Goal: Book appointment/travel/reservation

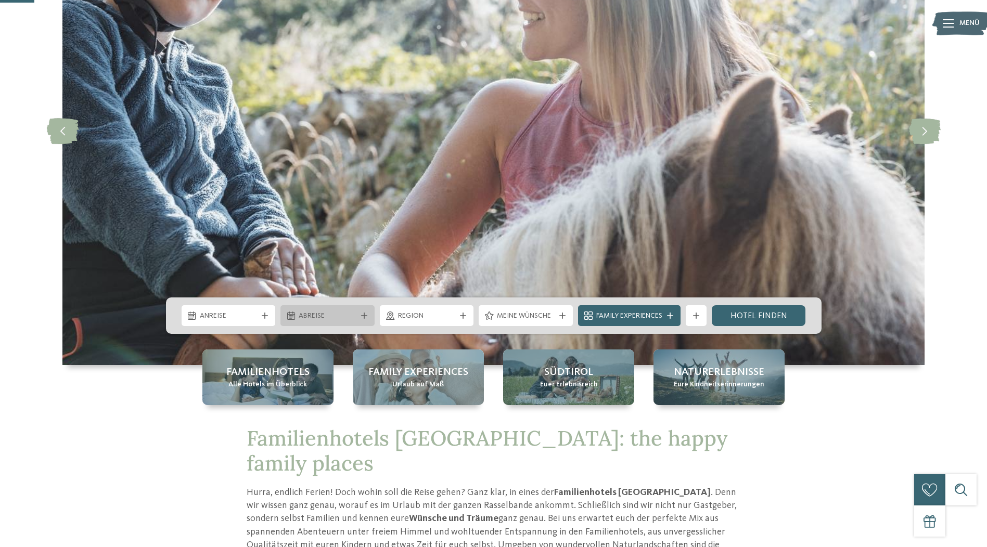
scroll to position [156, 0]
click at [260, 319] on div "Anreise" at bounding box center [229, 315] width 94 height 21
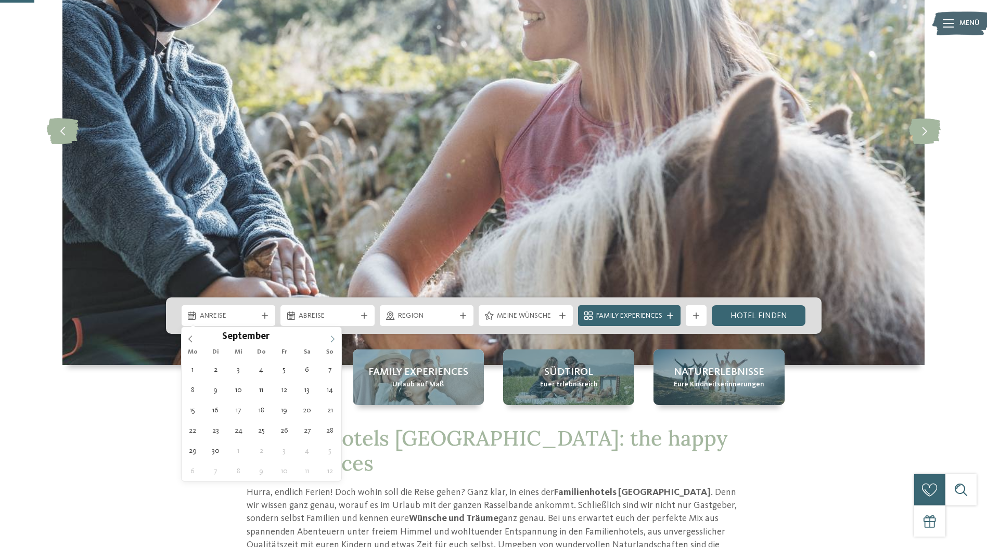
click at [333, 339] on icon at bounding box center [332, 338] width 7 height 7
type div "26.10.2025"
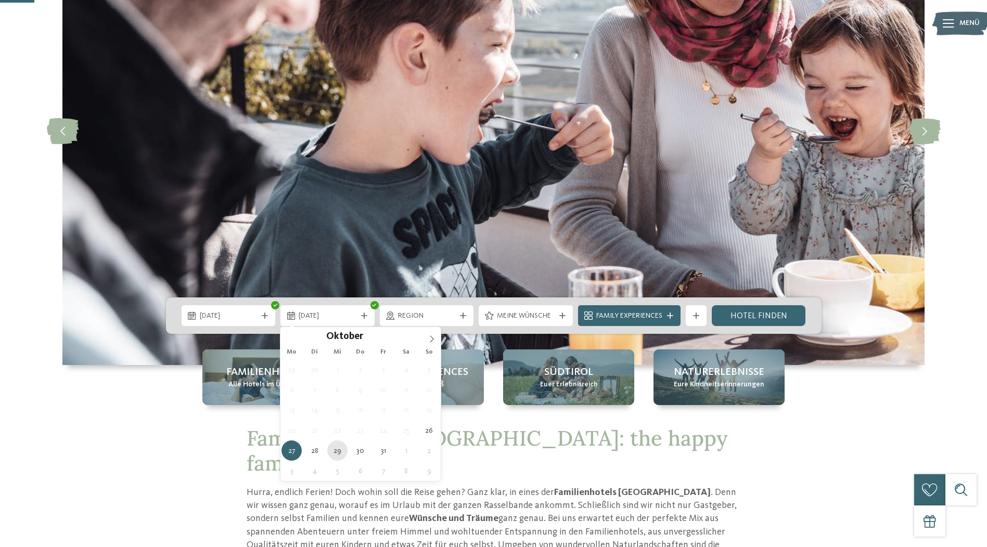
type div "29.10.2025"
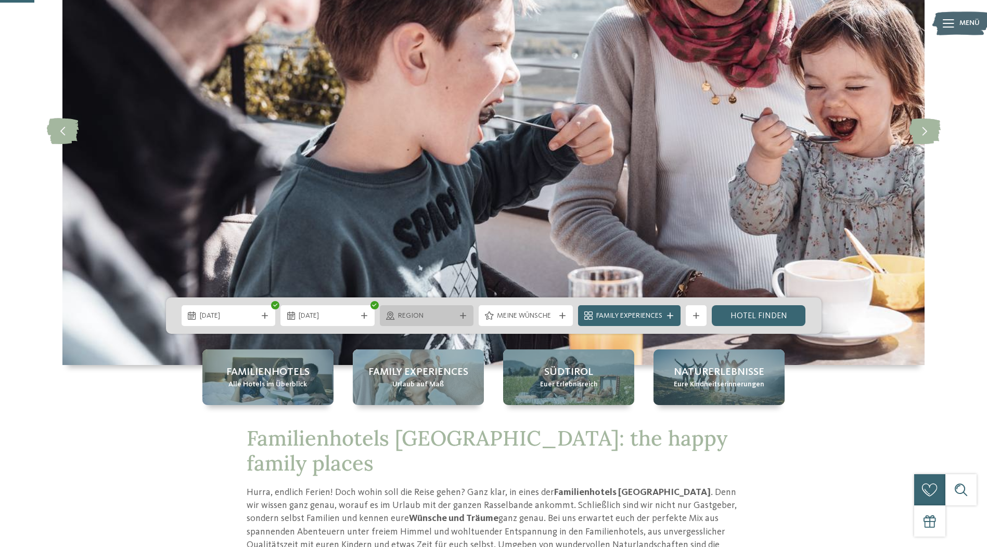
click at [460, 313] on icon at bounding box center [463, 316] width 6 height 6
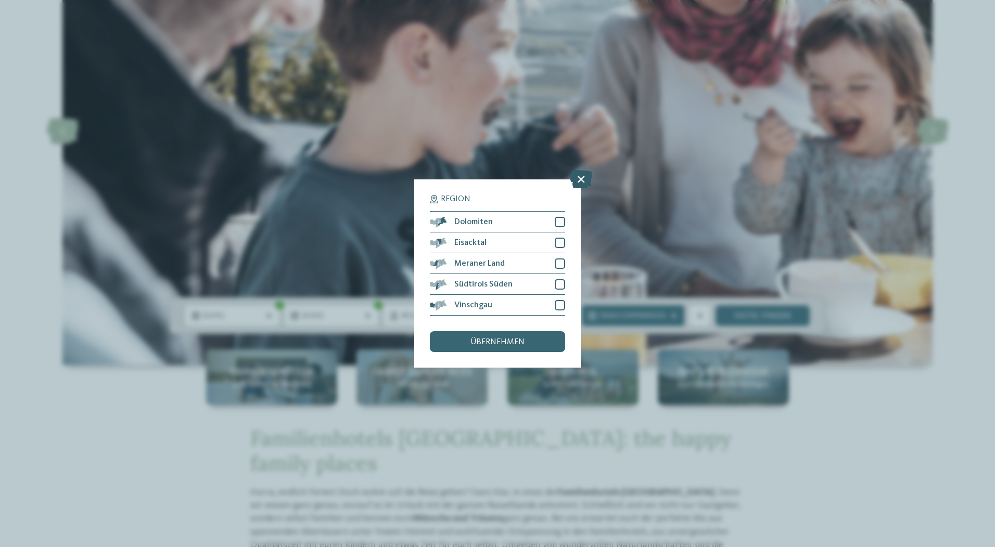
click at [583, 178] on icon at bounding box center [581, 179] width 22 height 18
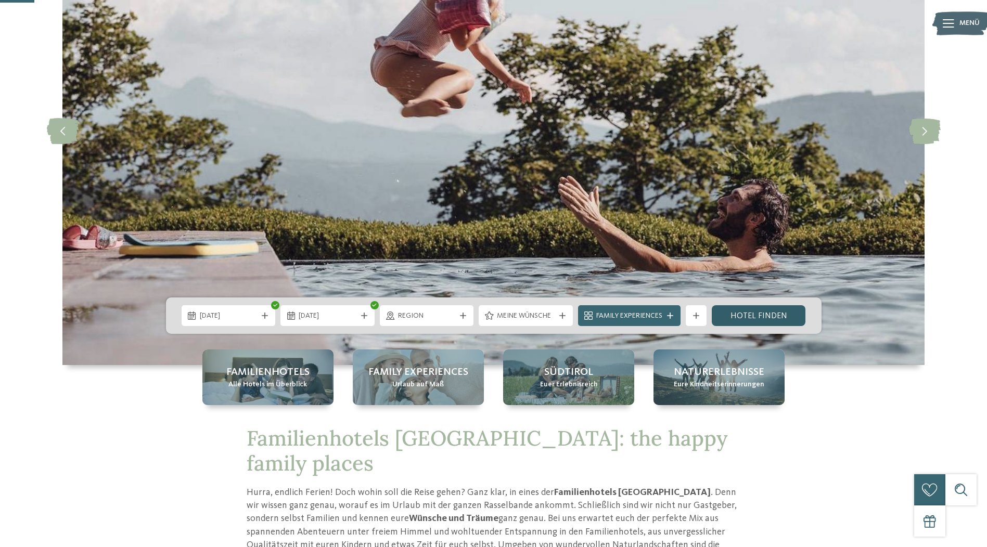
click at [750, 313] on link "Hotel finden" at bounding box center [759, 315] width 94 height 21
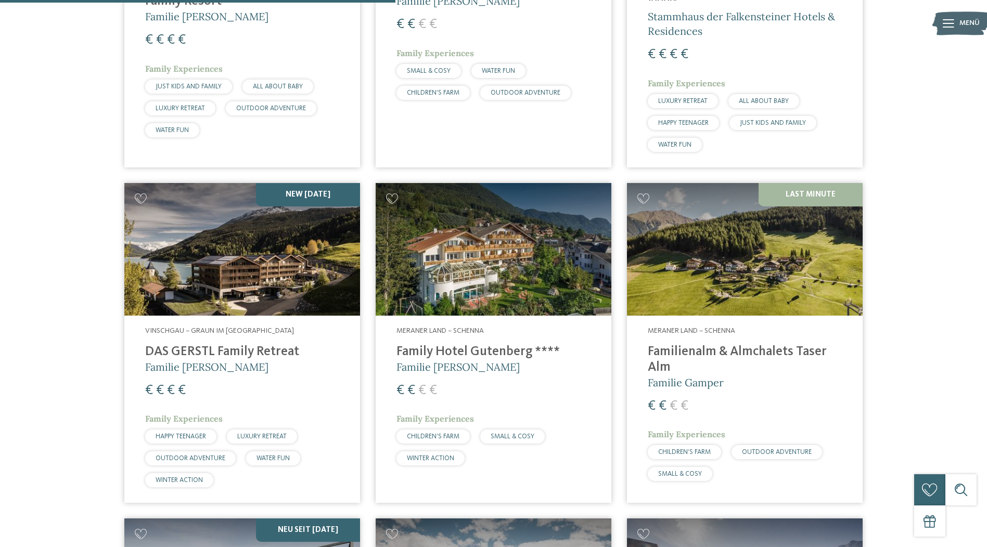
scroll to position [1017, 0]
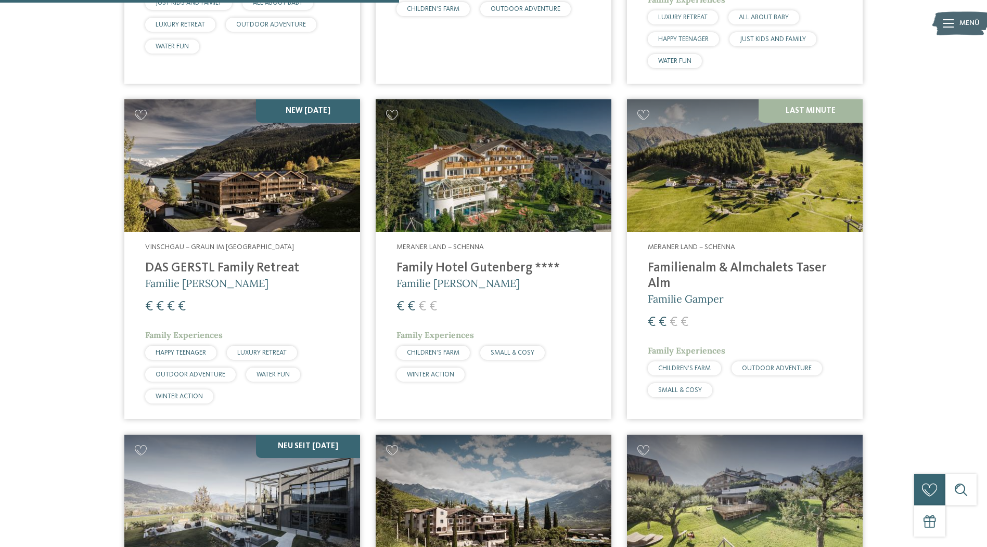
click at [725, 261] on h4 "Familienalm & Almchalets Taser Alm" at bounding box center [745, 276] width 194 height 31
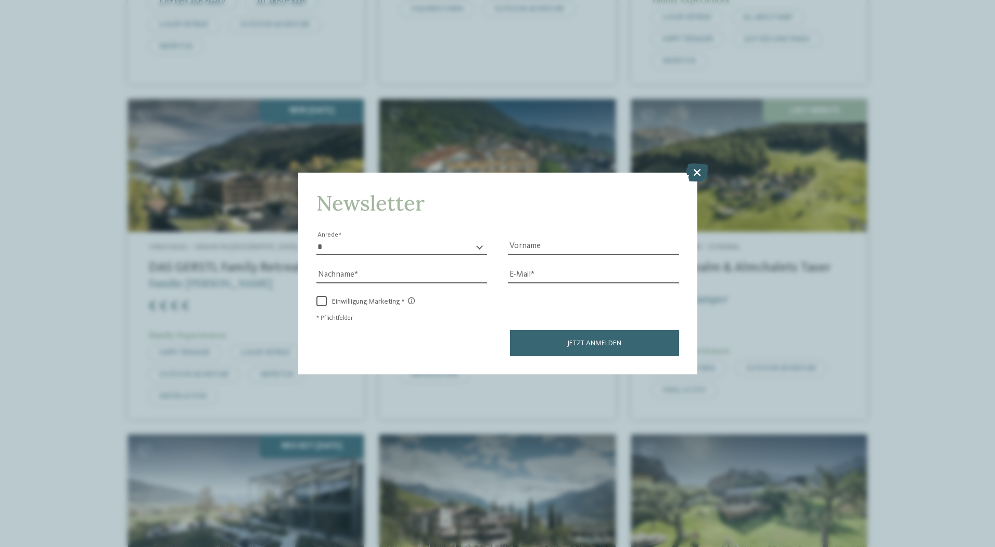
click at [703, 175] on icon at bounding box center [697, 172] width 22 height 18
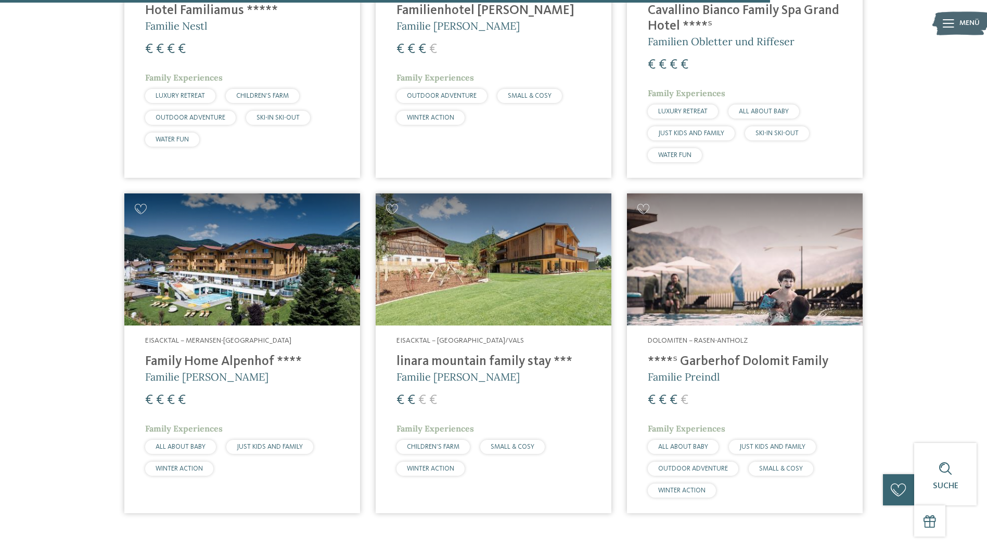
scroll to position [1954, 0]
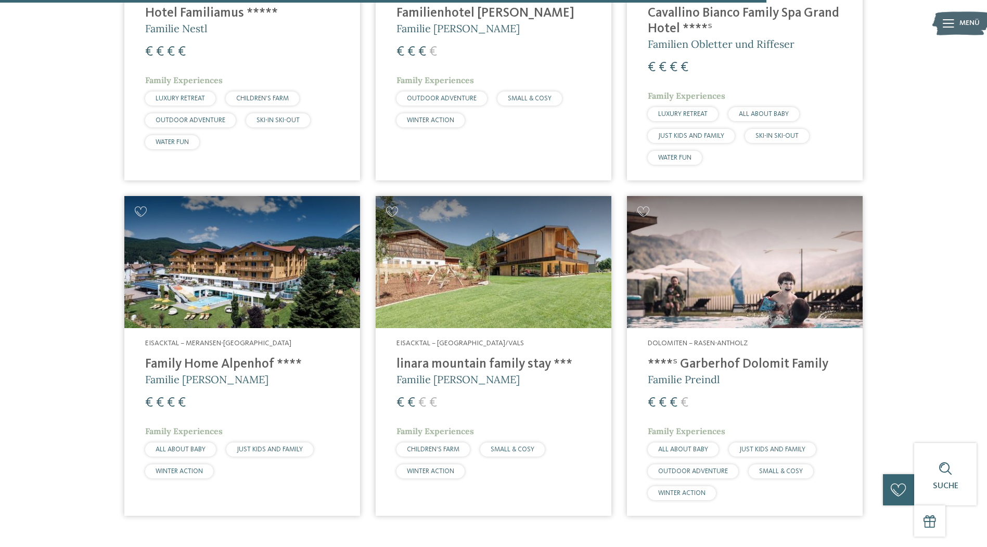
click at [707, 357] on h4 "****ˢ Garberhof Dolomit Family" at bounding box center [745, 365] width 194 height 16
click at [497, 357] on h4 "linara mountain family stay ***" at bounding box center [493, 365] width 194 height 16
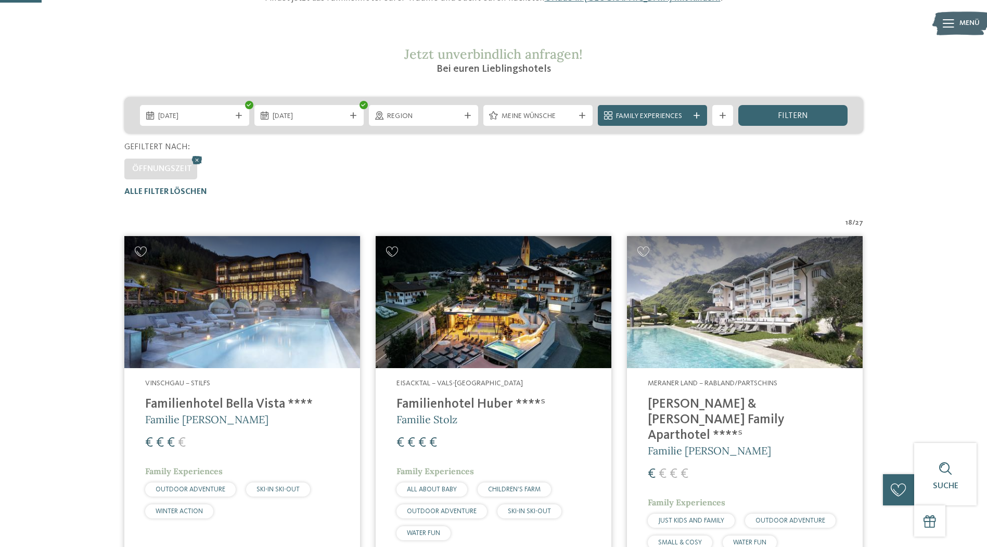
scroll to position [0, 0]
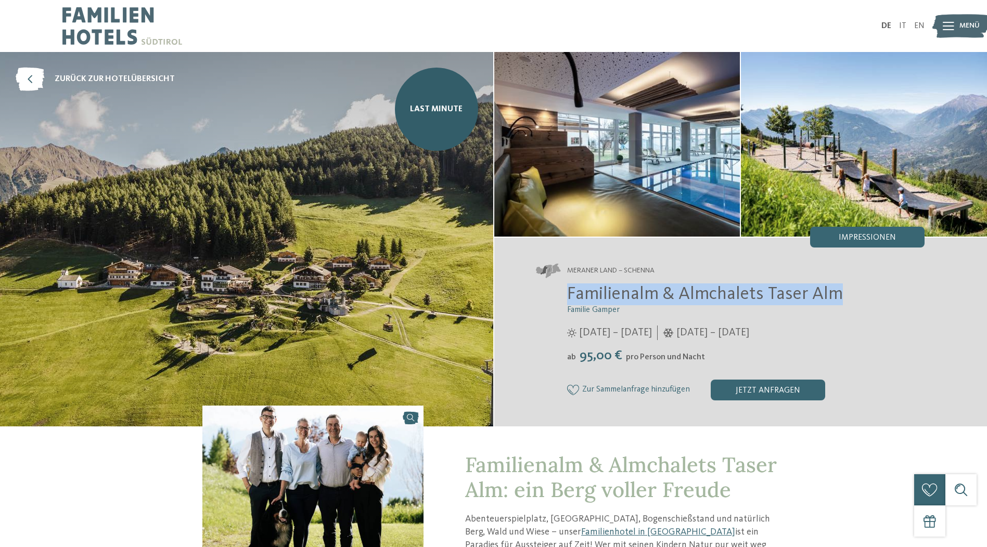
drag, startPoint x: 852, startPoint y: 295, endPoint x: 562, endPoint y: 290, distance: 289.8
click at [562, 290] on div "Familienalm & Almchalets Taser Alm Familie Gamper 12.04. – 08.11.2025 ab" at bounding box center [730, 341] width 389 height 117
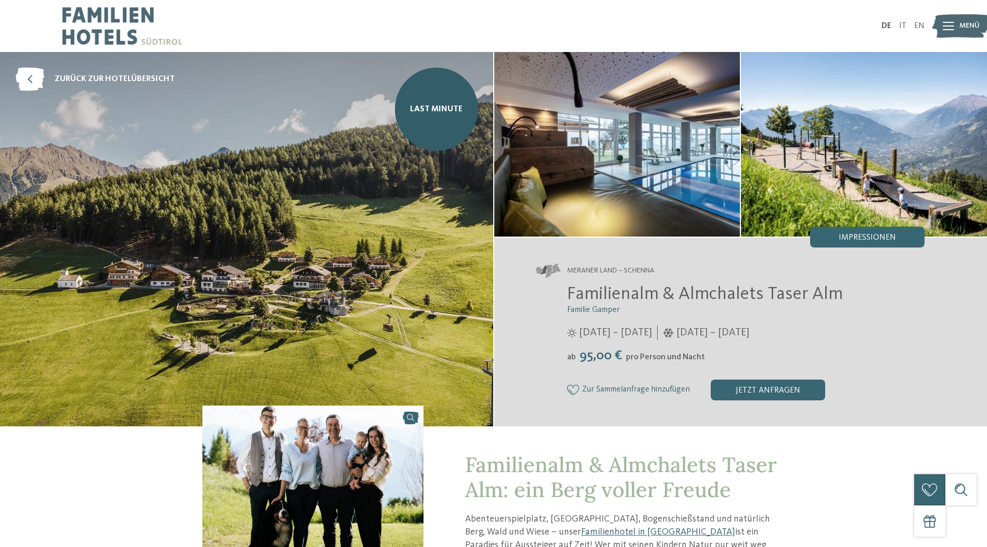
click at [825, 330] on div "12.04. – 08.11.2025" at bounding box center [746, 333] width 358 height 15
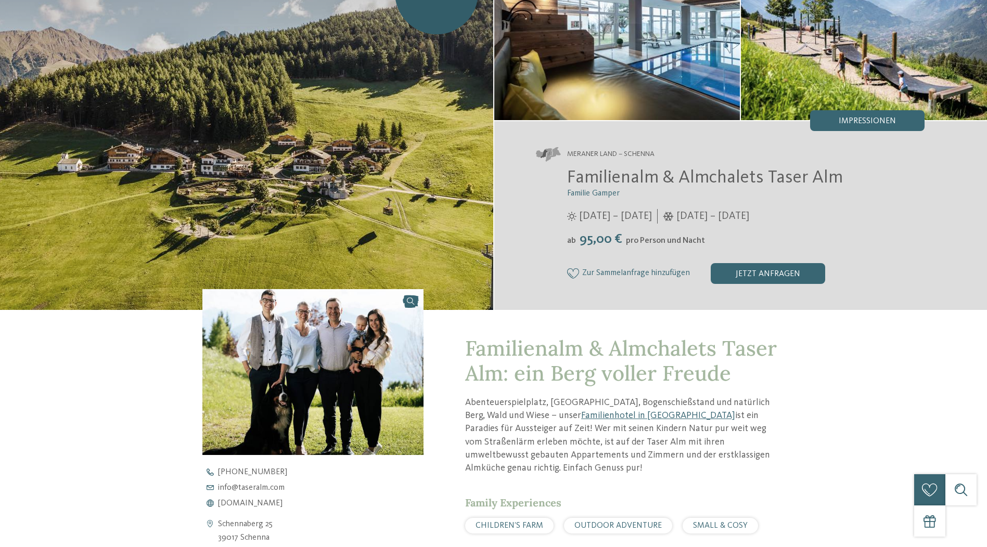
scroll to position [260, 0]
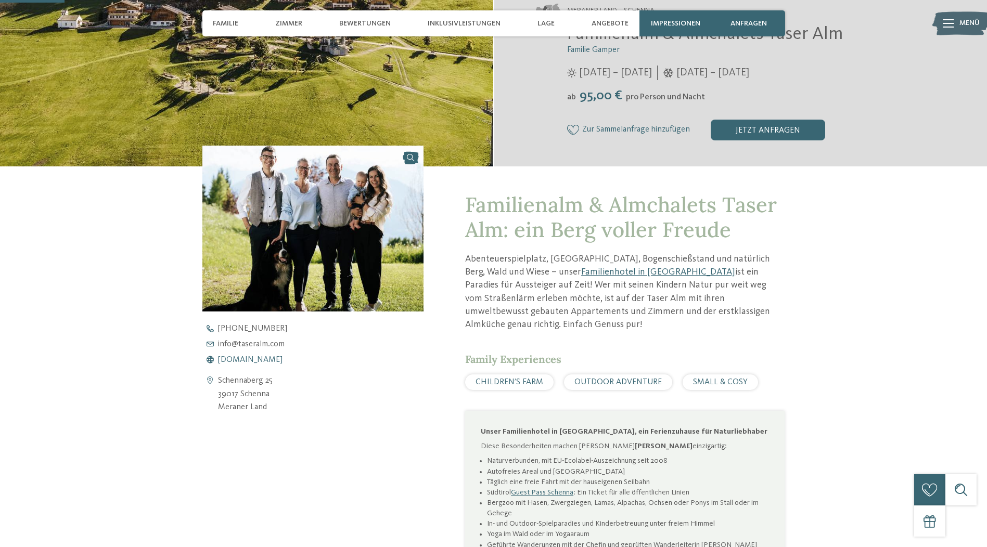
click at [248, 360] on span "www.taseralm.com" at bounding box center [250, 360] width 64 height 8
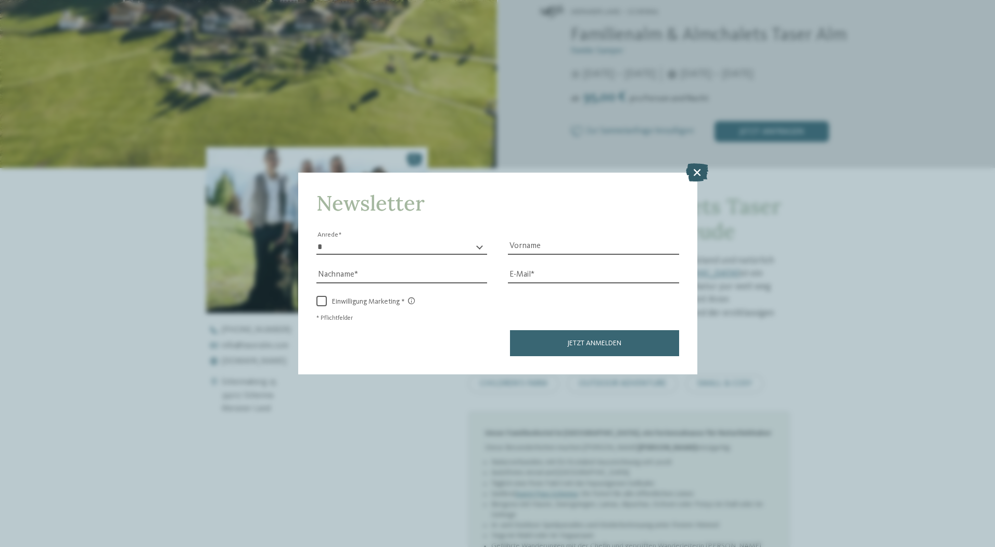
click at [694, 170] on icon at bounding box center [697, 172] width 22 height 18
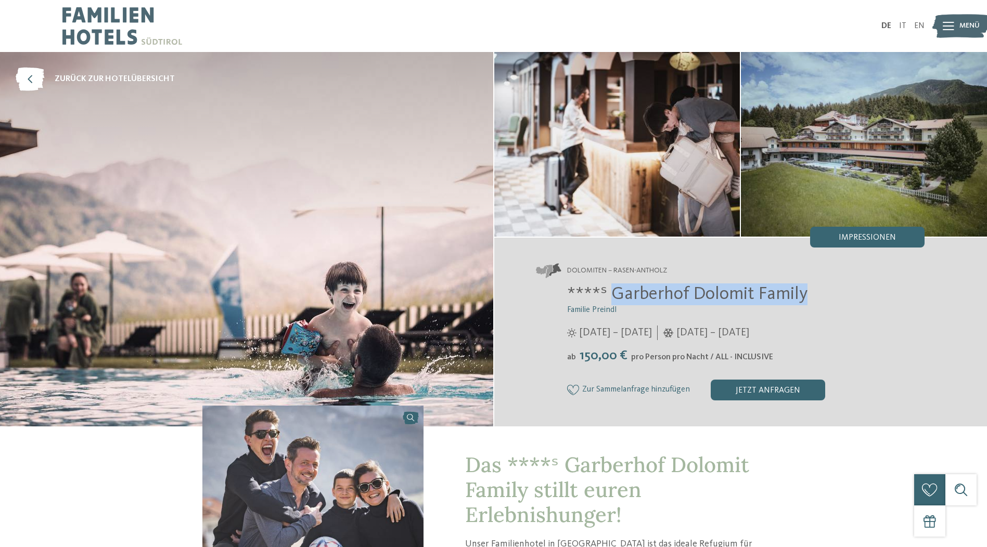
drag, startPoint x: 811, startPoint y: 302, endPoint x: 614, endPoint y: 296, distance: 197.2
click at [614, 296] on h2 "****ˢ Garberhof Dolomit Family" at bounding box center [746, 294] width 358 height 22
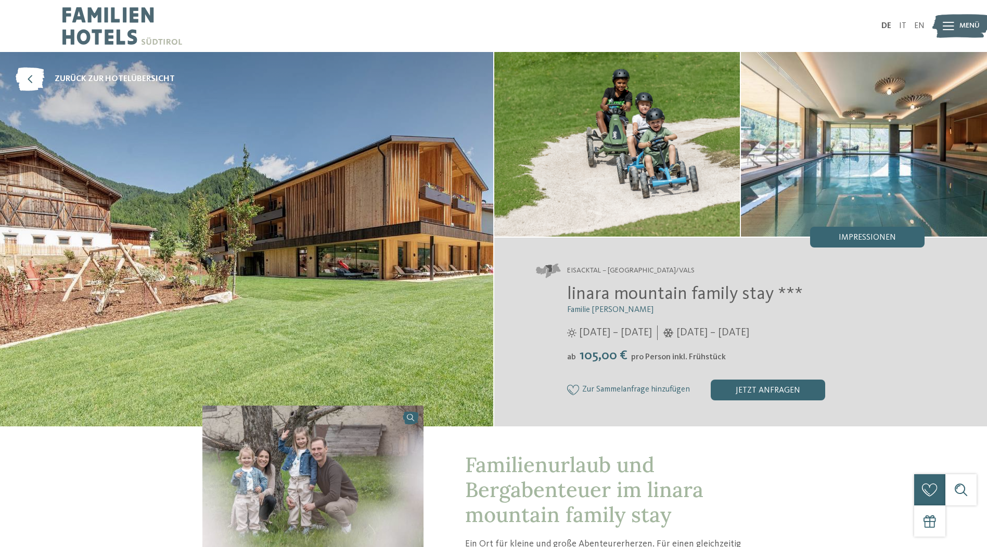
click at [439, 236] on img at bounding box center [246, 239] width 493 height 375
click at [638, 197] on img at bounding box center [617, 144] width 246 height 185
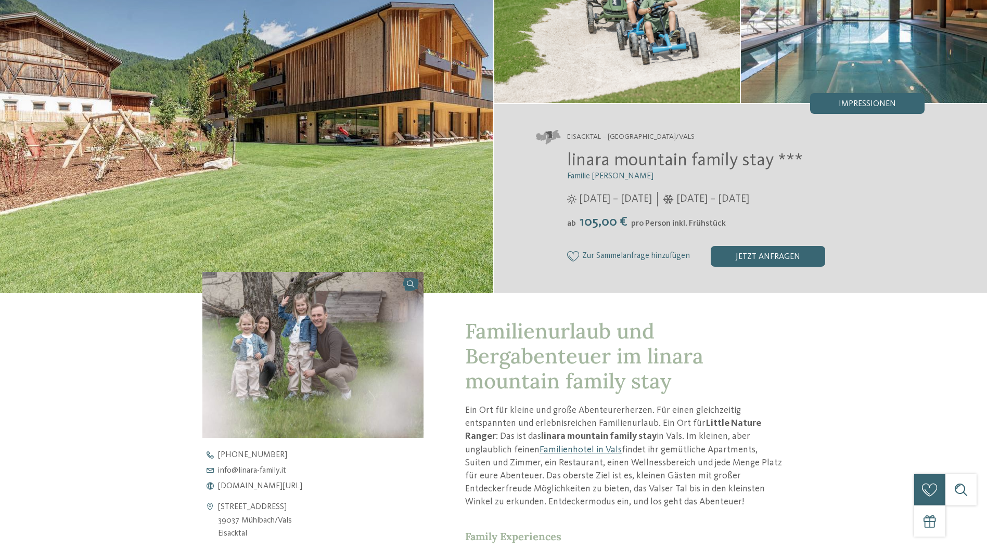
scroll to position [260, 0]
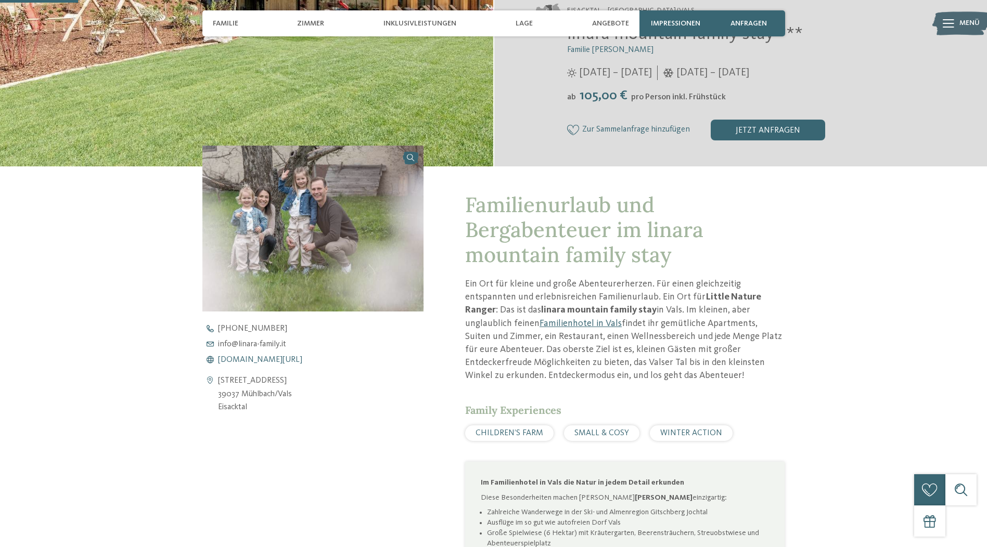
click at [262, 358] on span "[DOMAIN_NAME][URL]" at bounding box center [260, 360] width 84 height 8
click at [235, 381] on address "[STREET_ADDRESS] 39037 Mühlbach/[GEOGRAPHIC_DATA] [GEOGRAPHIC_DATA]" at bounding box center [255, 395] width 74 height 40
click at [207, 379] on icon at bounding box center [210, 395] width 16 height 40
click at [209, 379] on icon at bounding box center [210, 395] width 16 height 40
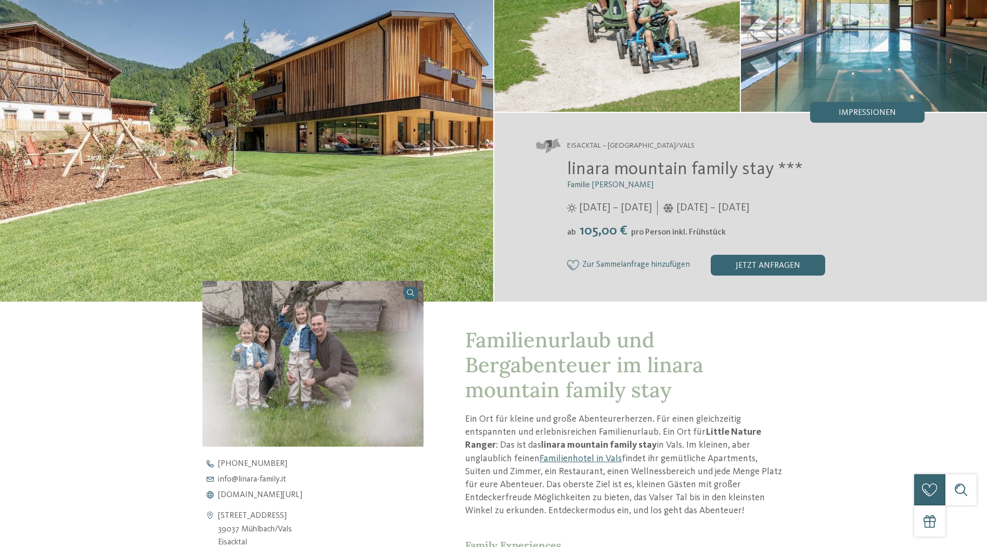
scroll to position [0, 0]
